Goal: Information Seeking & Learning: Find specific fact

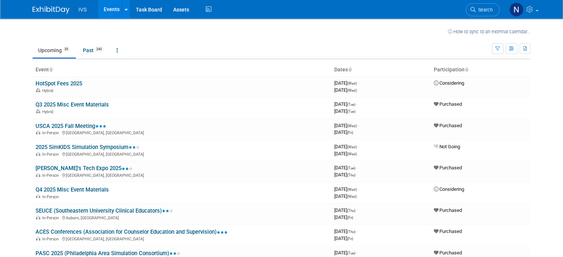
scroll to position [37, 0]
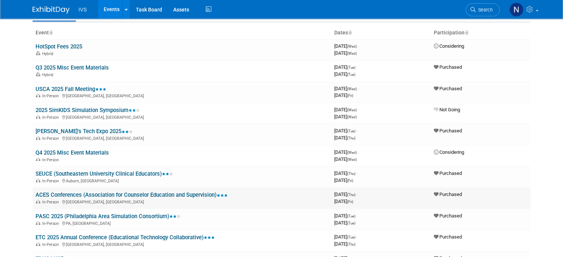
click at [111, 196] on link "ACES Conferences (Association for Counselor Education and Supervision)" at bounding box center [132, 195] width 192 height 7
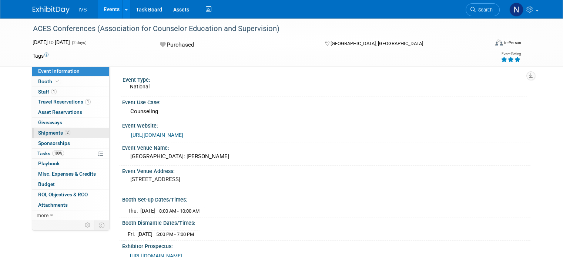
click at [73, 128] on link "2 Shipments 2" at bounding box center [70, 133] width 77 height 10
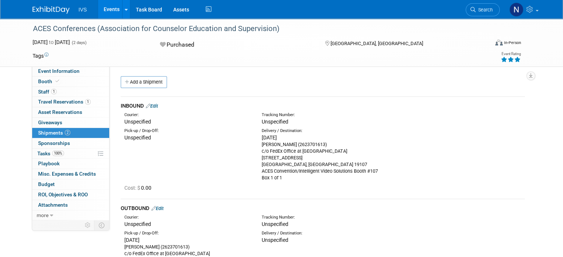
click at [414, 169] on div "Pick-up / Drop-Off: Unspecified Delivery / Destination: Tue. Oct 7, 2025 c/o Fe…" at bounding box center [323, 154] width 416 height 56
drag, startPoint x: 289, startPoint y: 145, endPoint x: 259, endPoint y: 146, distance: 30.0
click at [259, 146] on div "Delivery / Destination: Tue. Oct 7, 2025 Carrie Rhoads (2623701613) c/o FedEx O…" at bounding box center [324, 154] width 137 height 53
copy div "Carrie Rhoads"
click at [250, 152] on div "Pick-up / Drop-Off: Unspecified Delivery / Destination: Tue. Oct 7, 2025 c/o Fe…" at bounding box center [323, 154] width 416 height 56
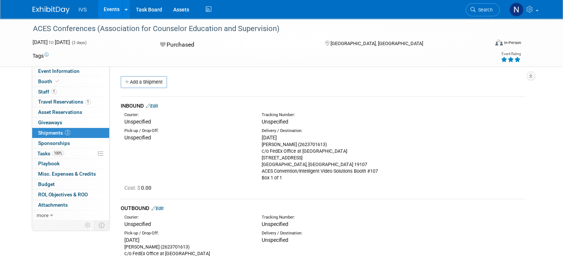
drag, startPoint x: 289, startPoint y: 144, endPoint x: 260, endPoint y: 145, distance: 28.5
click at [262, 145] on div "Carrie Rhoads (2623701613) c/o FedEx Office at Philadelphia Marriot Downtown 12…" at bounding box center [325, 162] width 126 height 40
copy div "Carrie Rhoads"
click at [536, 160] on div "Event Information Event Info Booth Booth 1 Staff 1 Staff 1 Travel Reservations …" at bounding box center [281, 161] width 509 height 284
click at [88, 28] on div "ACES Conferences (Association for Counselor Education and Supervision)" at bounding box center [255, 28] width 450 height 13
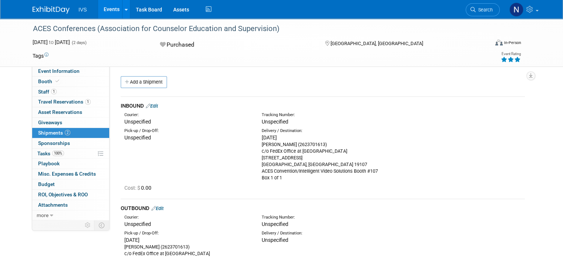
drag, startPoint x: 366, startPoint y: 153, endPoint x: 258, endPoint y: 153, distance: 108.2
click at [258, 153] on div "Delivery / Destination: Tue. Oct 7, 2025 Carrie Rhoads (2623701613) c/o FedEx O…" at bounding box center [324, 154] width 137 height 53
copy div "c/o FedEx Office at Philadelphia Marriot Downtown"
click at [420, 163] on div "Pick-up / Drop-Off: Unspecified Delivery / Destination: Tue. Oct 7, 2025 c/o Fe…" at bounding box center [323, 154] width 416 height 56
drag, startPoint x: 367, startPoint y: 150, endPoint x: 259, endPoint y: 152, distance: 108.2
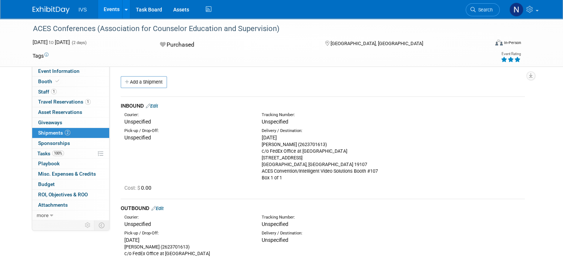
click at [259, 152] on div "Delivery / Destination: Tue. Oct 7, 2025 Carrie Rhoads (2623701613) c/o FedEx O…" at bounding box center [324, 154] width 137 height 53
copy div "c/o FedEx Office at Philadelphia Marriot Downtown"
click at [414, 164] on div "Pick-up / Drop-Off: Unspecified Delivery / Destination: Tue. Oct 7, 2025 c/o Fe…" at bounding box center [323, 154] width 416 height 56
drag, startPoint x: 89, startPoint y: 29, endPoint x: 22, endPoint y: 31, distance: 66.7
click at [27, 31] on div "ACES Conferences (Association for Counselor Education and Supervision)" at bounding box center [256, 29] width 459 height 20
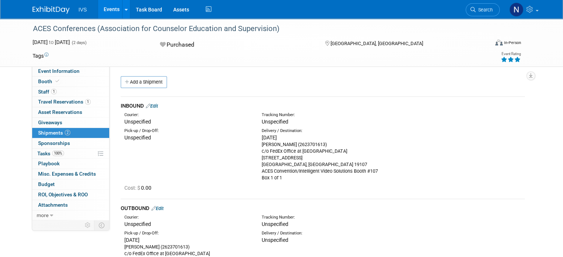
click at [200, 74] on div "Event Type: National Event Use Case: Counseling Event Website: https://acesonli…" at bounding box center [320, 143] width 421 height 154
drag, startPoint x: 87, startPoint y: 30, endPoint x: 25, endPoint y: 28, distance: 62.6
click at [30, 28] on div "ACES Conferences (Association for Counselor Education and Supervision)" at bounding box center [255, 28] width 450 height 13
copy div "ACES Conferences"
click at [319, 163] on div "Carrie Rhoads (2623701613) c/o FedEx Office at Philadelphia Marriot Downtown 12…" at bounding box center [325, 162] width 126 height 40
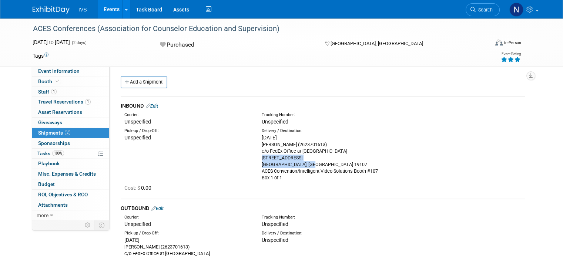
drag, startPoint x: 309, startPoint y: 164, endPoint x: 243, endPoint y: 159, distance: 66.5
click at [243, 159] on div "Pick-up / Drop-Off: Unspecified Delivery / Destination: Tue. Oct 7, 2025 c/o Fe…" at bounding box center [323, 154] width 416 height 56
copy div "1201 Market Street Philadelphia, PA 19107"
click at [536, 151] on div "Event Information Event Info Booth Booth 1 Staff 1 Staff 1 Travel Reservations …" at bounding box center [281, 161] width 509 height 284
drag, startPoint x: 315, startPoint y: 162, endPoint x: 258, endPoint y: 160, distance: 57.5
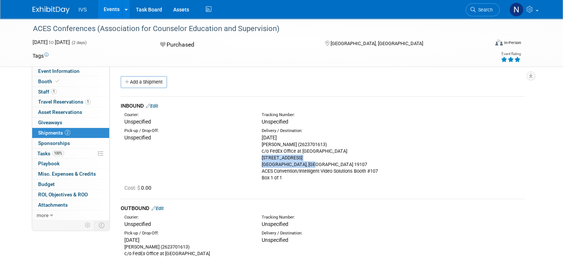
click at [258, 160] on div "Delivery / Destination: Tue. Oct 7, 2025 Carrie Rhoads (2623701613) c/o FedEx O…" at bounding box center [324, 154] width 137 height 53
copy div "1201 Market Street Philadelphia, PA 19107"
click at [536, 164] on div "Event Information Event Info Booth Booth 1 Staff 1 Staff 1 Travel Reservations …" at bounding box center [281, 161] width 509 height 284
drag, startPoint x: 379, startPoint y: 172, endPoint x: 257, endPoint y: 170, distance: 121.5
click at [257, 170] on div "Delivery / Destination: Tue. Oct 7, 2025 Carrie Rhoads (2623701613) c/o FedEx O…" at bounding box center [324, 154] width 137 height 53
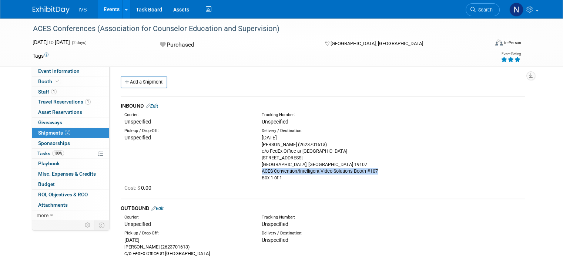
copy div "ACES Convention/Intelligent Video Solutions Booth #107"
click at [536, 219] on div "Event Information Event Info Booth Booth 1 Staff 1 Staff 1 Travel Reservations …" at bounding box center [281, 161] width 509 height 284
drag, startPoint x: 318, startPoint y: 143, endPoint x: 292, endPoint y: 143, distance: 25.6
click at [292, 143] on div "Carrie Rhoads (2623701613) c/o FedEx Office at Philadelphia Marriot Downtown 12…" at bounding box center [325, 162] width 126 height 40
copy div "2623701613"
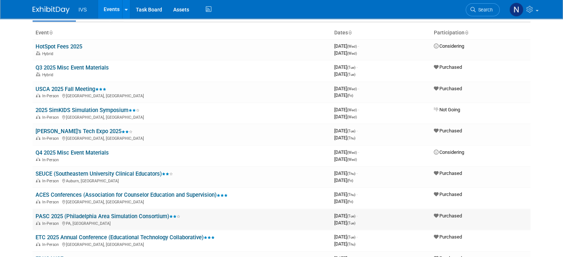
click at [99, 216] on link "PASC 2025 (Philadelphia Area Simulation Consortium)" at bounding box center [108, 216] width 145 height 7
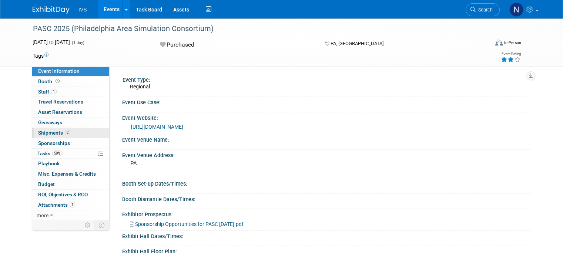
click at [75, 132] on link "2 Shipments 2" at bounding box center [70, 133] width 77 height 10
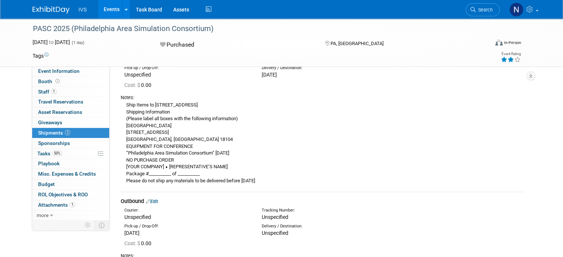
scroll to position [26, 0]
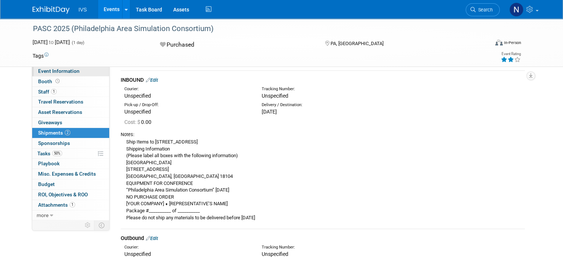
click at [56, 68] on link "Event Information" at bounding box center [70, 71] width 77 height 10
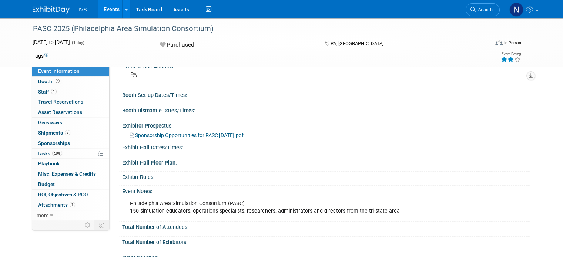
scroll to position [0, 0]
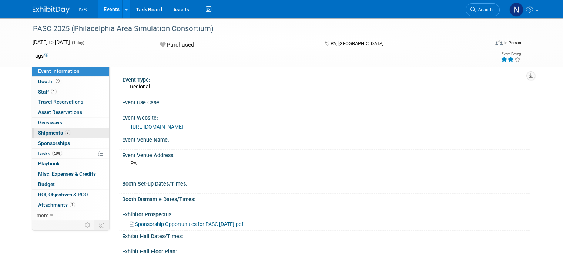
click at [77, 134] on link "2 Shipments 2" at bounding box center [70, 133] width 77 height 10
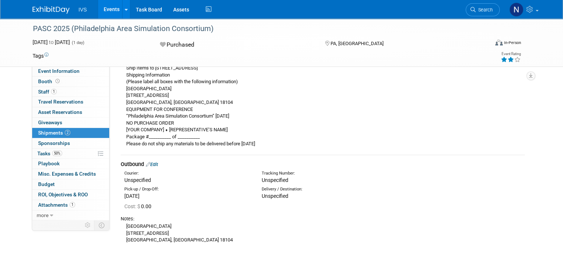
scroll to position [63, 0]
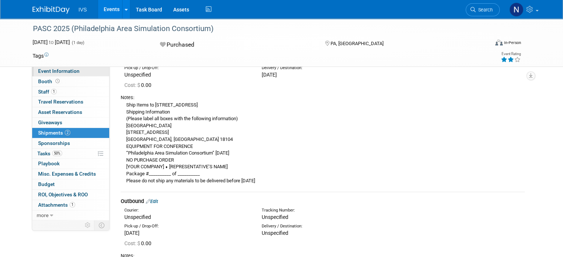
click at [80, 74] on link "Event Information" at bounding box center [70, 71] width 77 height 10
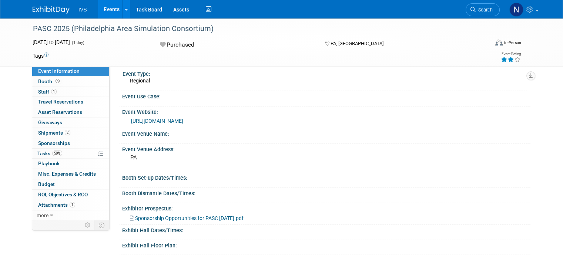
scroll to position [0, 0]
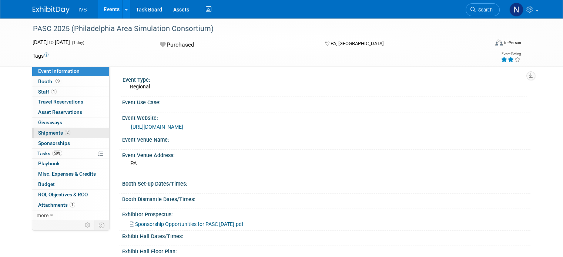
click at [70, 134] on link "2 Shipments 2" at bounding box center [70, 133] width 77 height 10
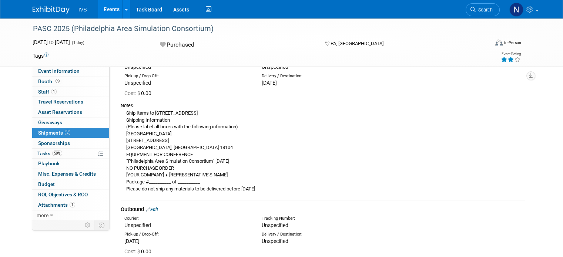
scroll to position [37, 0]
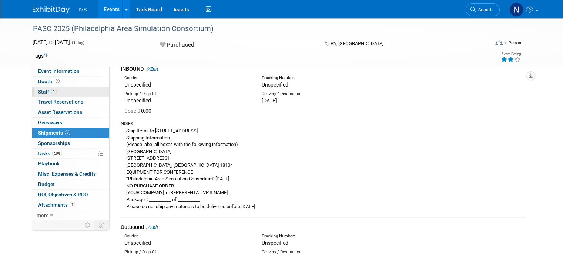
click at [51, 90] on span "1" at bounding box center [54, 92] width 6 height 6
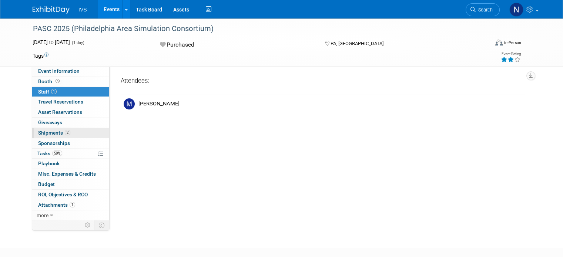
click at [65, 133] on span "2" at bounding box center [68, 133] width 6 height 6
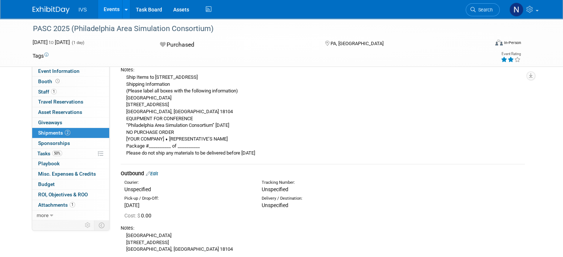
scroll to position [74, 0]
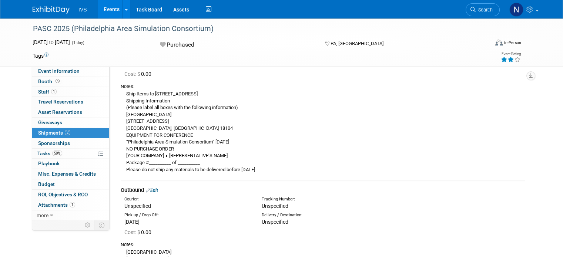
drag, startPoint x: 250, startPoint y: 142, endPoint x: 117, endPoint y: 143, distance: 133.4
click at [121, 143] on div "Ship Items to 100 College Drive, Allentown, PA 18104 Shipping Information (Plea…" at bounding box center [323, 131] width 405 height 83
copy div "“Philadelphia Area Simulation Consortium” [DATE]"
click at [327, 102] on div "Ship Items to 100 College Drive, Allentown, PA 18104 Shipping Information (Plea…" at bounding box center [323, 131] width 405 height 83
drag, startPoint x: 64, startPoint y: 29, endPoint x: 24, endPoint y: 35, distance: 40.4
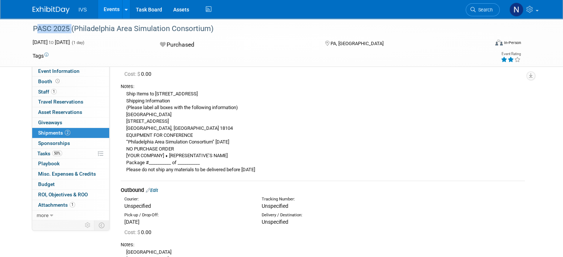
click at [30, 35] on div "PASC 2025 (Philadelphia Area Simulation Consortium)" at bounding box center [257, 30] width 455 height 12
copy div "PASC 2025"
drag, startPoint x: 187, startPoint y: 134, endPoint x: 120, endPoint y: 134, distance: 67.1
click at [121, 134] on div "Ship Items to 100 College Drive, Allentown, PA 18104 Shipping Information (Plea…" at bounding box center [323, 131] width 405 height 83
copy div "EQUIPMENT FOR CONFERENCE"
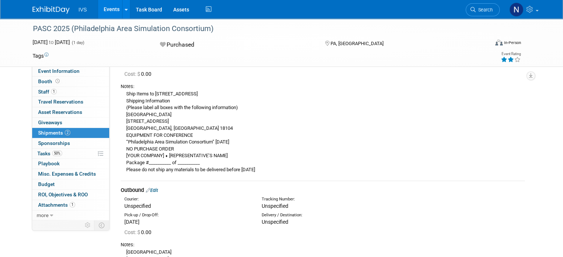
click at [329, 145] on div "Ship Items to 100 College Drive, Allentown, PA 18104 Shipping Information (Plea…" at bounding box center [323, 131] width 405 height 83
click at [531, 133] on div "INBOUND Edit Courier: Unspecified Tracking Number: Cost: $" at bounding box center [323, 147] width 416 height 262
drag, startPoint x: 169, startPoint y: 149, endPoint x: 122, endPoint y: 149, distance: 47.8
click at [122, 149] on div "Ship Items to 100 College Drive, Allentown, PA 18104 Shipping Information (Plea…" at bounding box center [323, 131] width 405 height 83
copy div "NO PURCHASE ORDER"
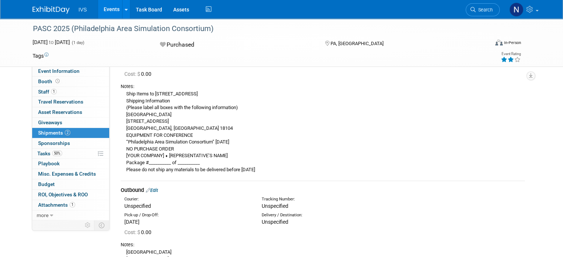
click at [235, 156] on div "Ship Items to 100 College Drive, Allentown, PA 18104 Shipping Information (Plea…" at bounding box center [323, 131] width 405 height 83
drag, startPoint x: 229, startPoint y: 154, endPoint x: 116, endPoint y: 155, distance: 113.4
click at [121, 155] on div "Ship Items to 100 College Drive, Allentown, PA 18104 Shipping Information (Plea…" at bounding box center [323, 131] width 405 height 83
copy div "[YOUR COMPANY] ⬧ [REPRESENTATIVE’S NAME]"
click at [402, 114] on div "Ship Items to 100 College Drive, Allentown, PA 18104 Shipping Information (Plea…" at bounding box center [323, 131] width 405 height 83
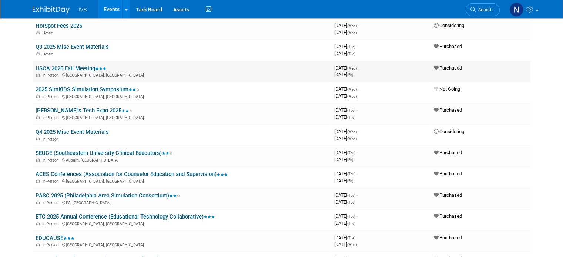
scroll to position [74, 0]
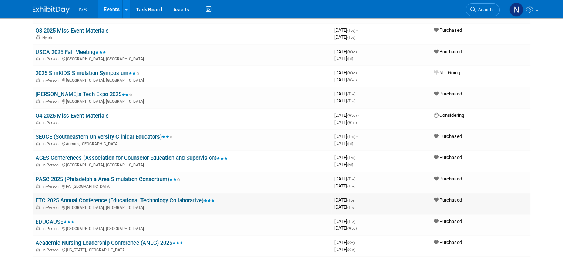
click at [120, 198] on link "ETC 2025 Annual Conference (Educational Technology Collaborative)" at bounding box center [125, 200] width 179 height 7
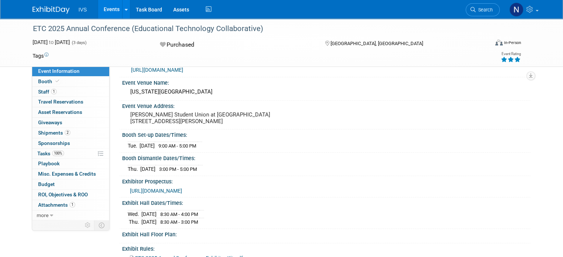
scroll to position [74, 0]
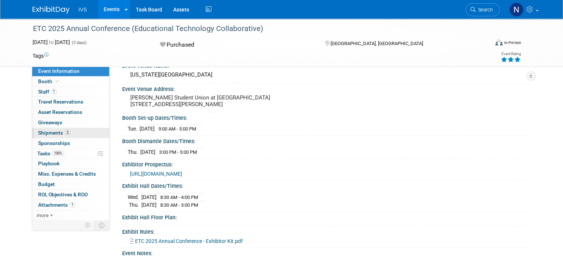
click at [65, 128] on link "2 Shipments 2" at bounding box center [70, 133] width 77 height 10
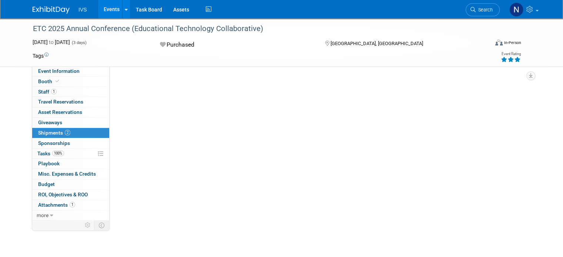
scroll to position [0, 0]
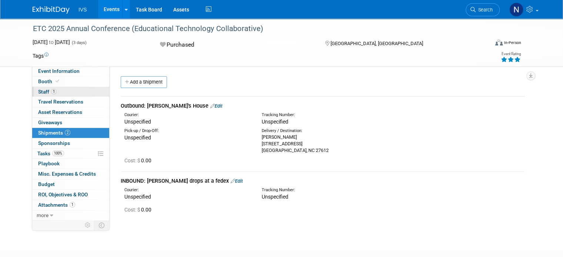
click at [55, 92] on link "1 Staff 1" at bounding box center [70, 92] width 77 height 10
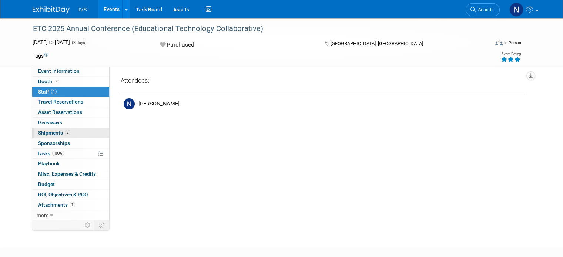
click at [74, 133] on link "2 Shipments 2" at bounding box center [70, 133] width 77 height 10
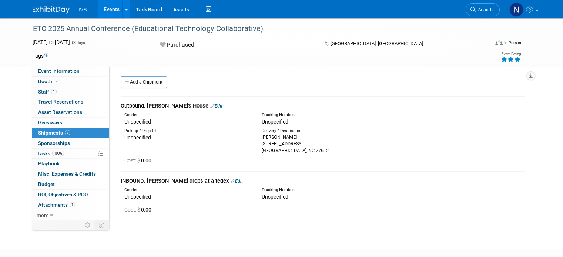
click at [354, 193] on div "Unspecified" at bounding box center [342, 196] width 160 height 7
drag, startPoint x: 293, startPoint y: 136, endPoint x: 255, endPoint y: 135, distance: 37.8
click at [256, 135] on div "Delivery / Destination: Nathaniel Brost 6211 Darwin Ct apt 1109 Raleigh, NC 276…" at bounding box center [324, 141] width 137 height 26
copy div "[PERSON_NAME]"
click at [404, 209] on div "Cost: $ 0.00" at bounding box center [324, 209] width 401 height 7
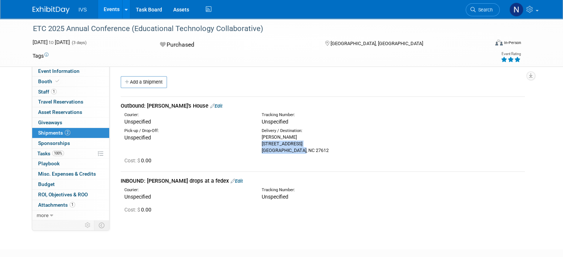
drag, startPoint x: 307, startPoint y: 150, endPoint x: 253, endPoint y: 147, distance: 53.8
click at [253, 147] on div "Pick-up / Drop-Off: Unspecified Delivery / Destination: Nathaniel Brost 6211 Da…" at bounding box center [323, 140] width 416 height 28
copy div "6211 Darwin Ct apt 1109 Raleigh, NC 27612"
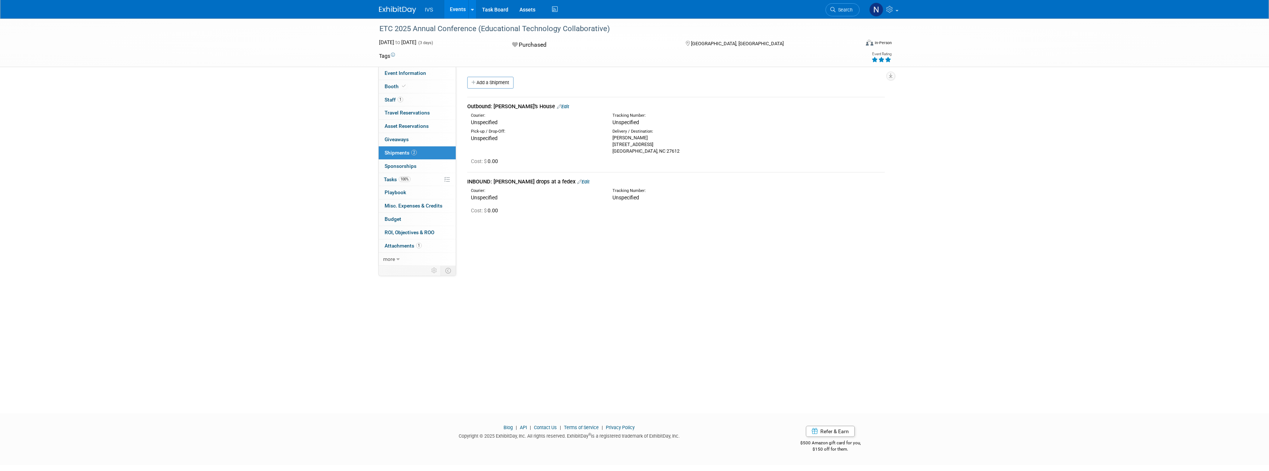
click at [563, 192] on div "Tracking Number:" at bounding box center [695, 191] width 166 height 6
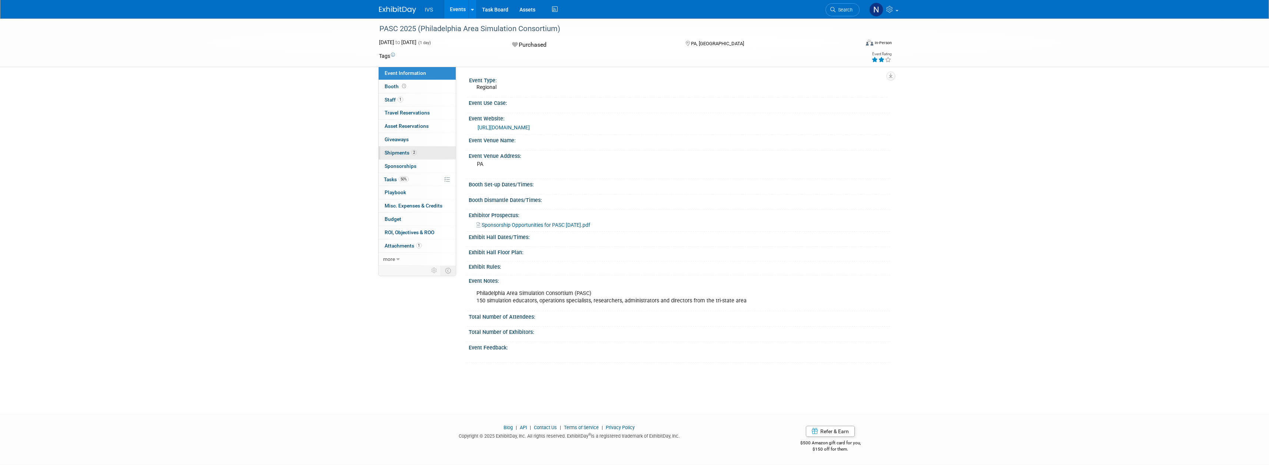
click at [413, 152] on span "2" at bounding box center [414, 153] width 6 height 6
